Goal: Download file/media

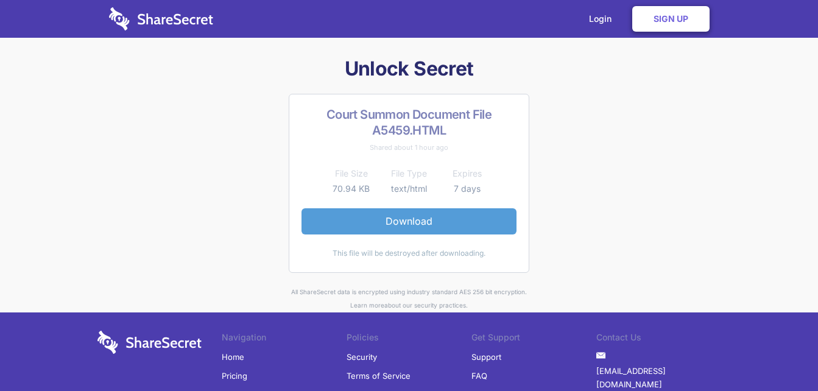
click at [417, 223] on link "Download" at bounding box center [409, 221] width 215 height 26
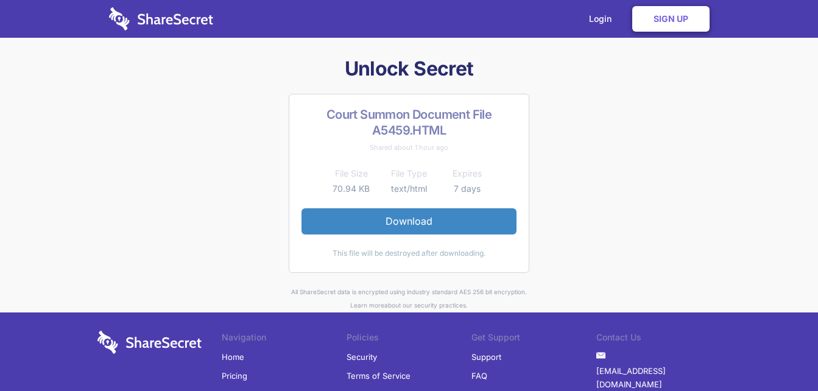
click at [233, 357] on link "Home" at bounding box center [233, 357] width 23 height 18
